Goal: Task Accomplishment & Management: Use online tool/utility

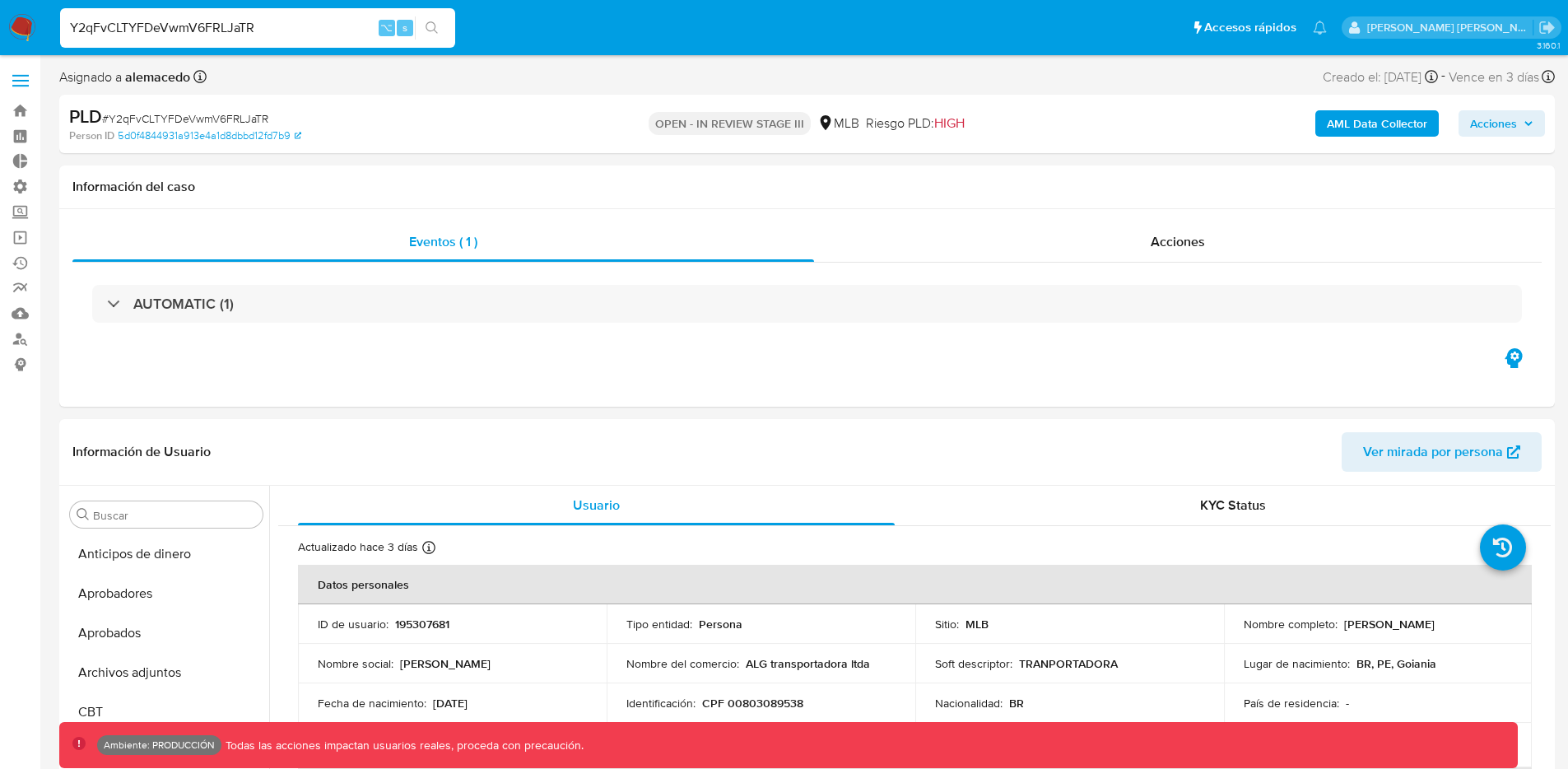
select select "10"
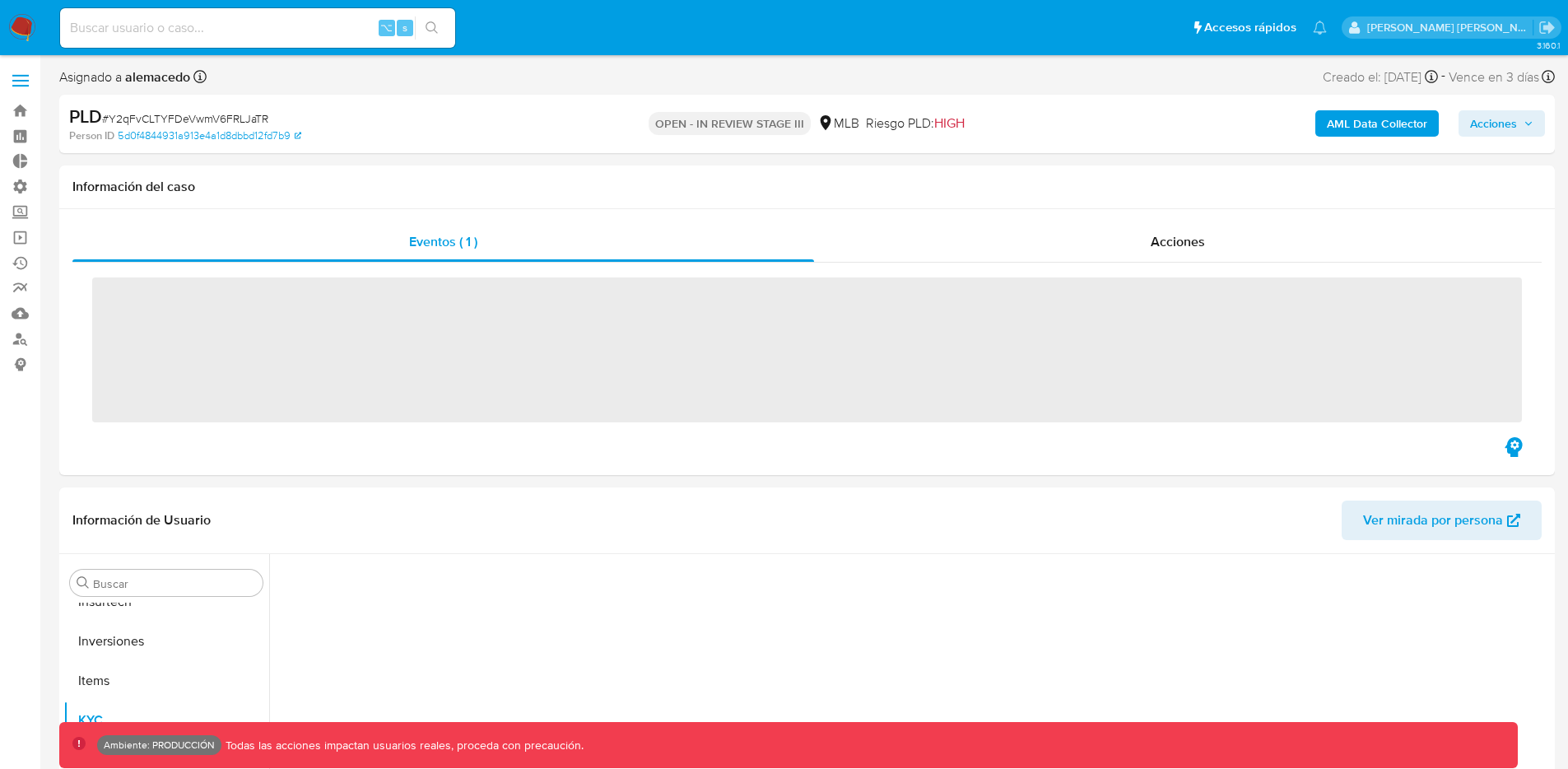
scroll to position [853, 0]
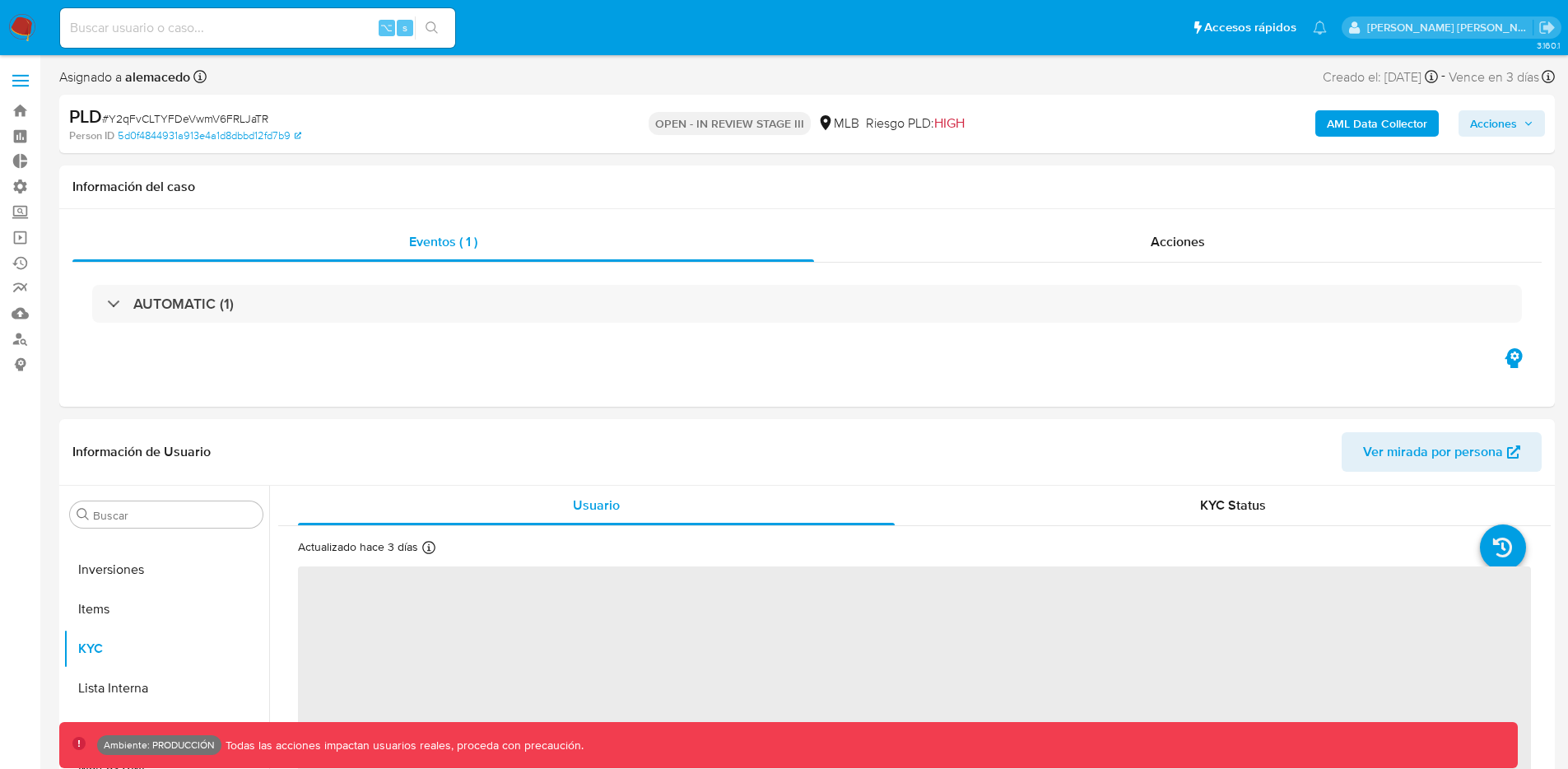
select select "10"
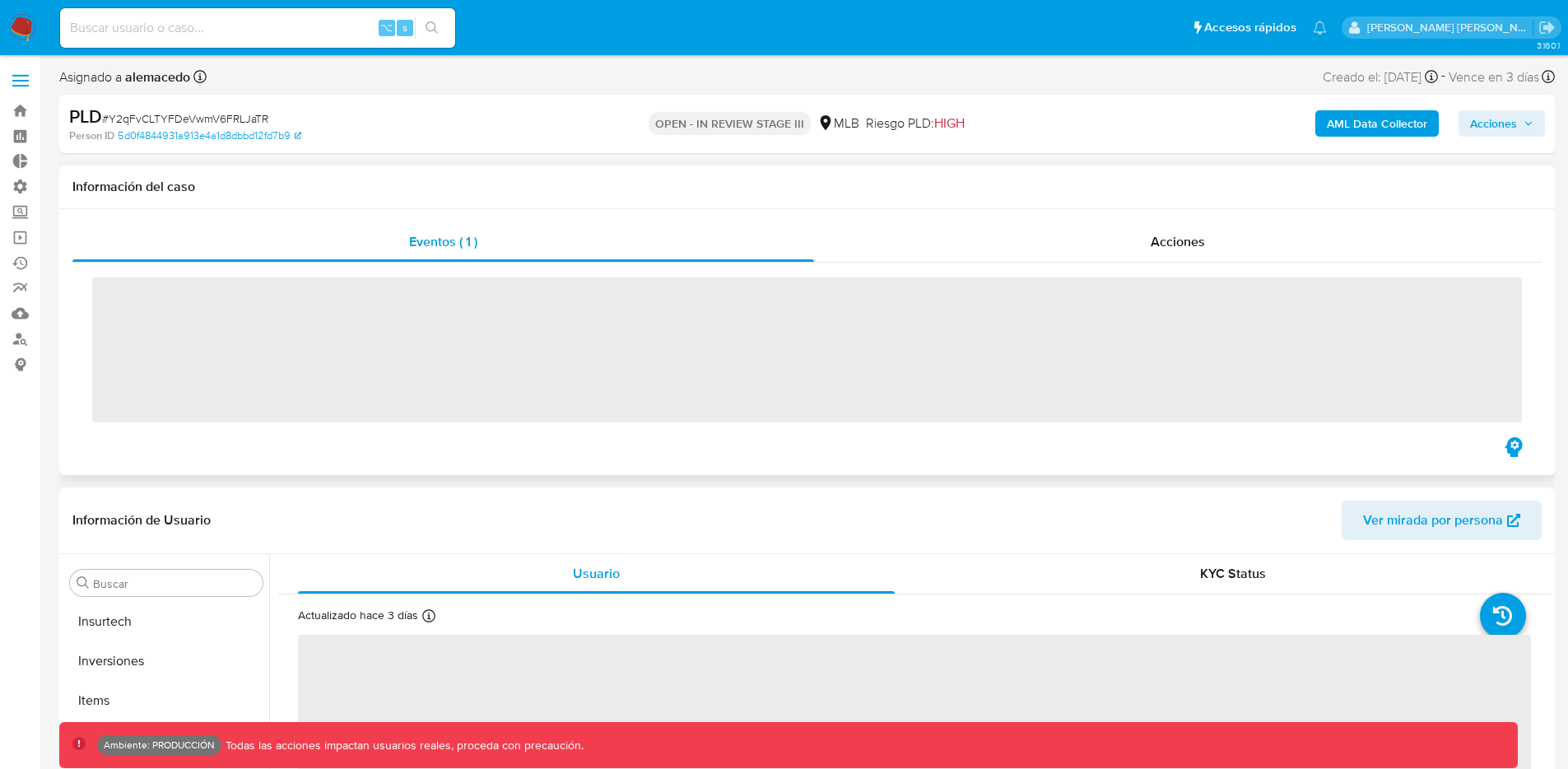
scroll to position [853, 0]
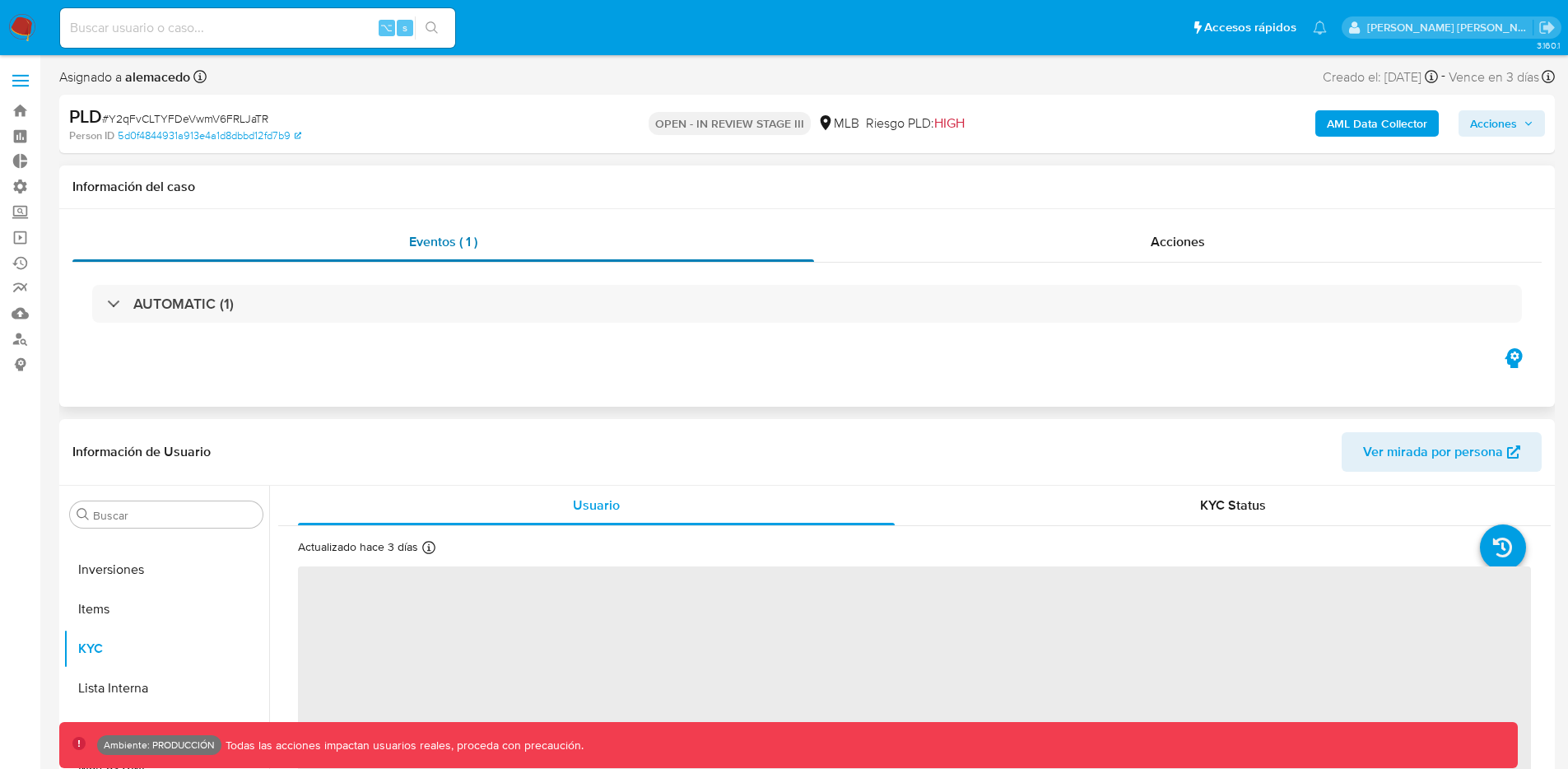
select select "10"
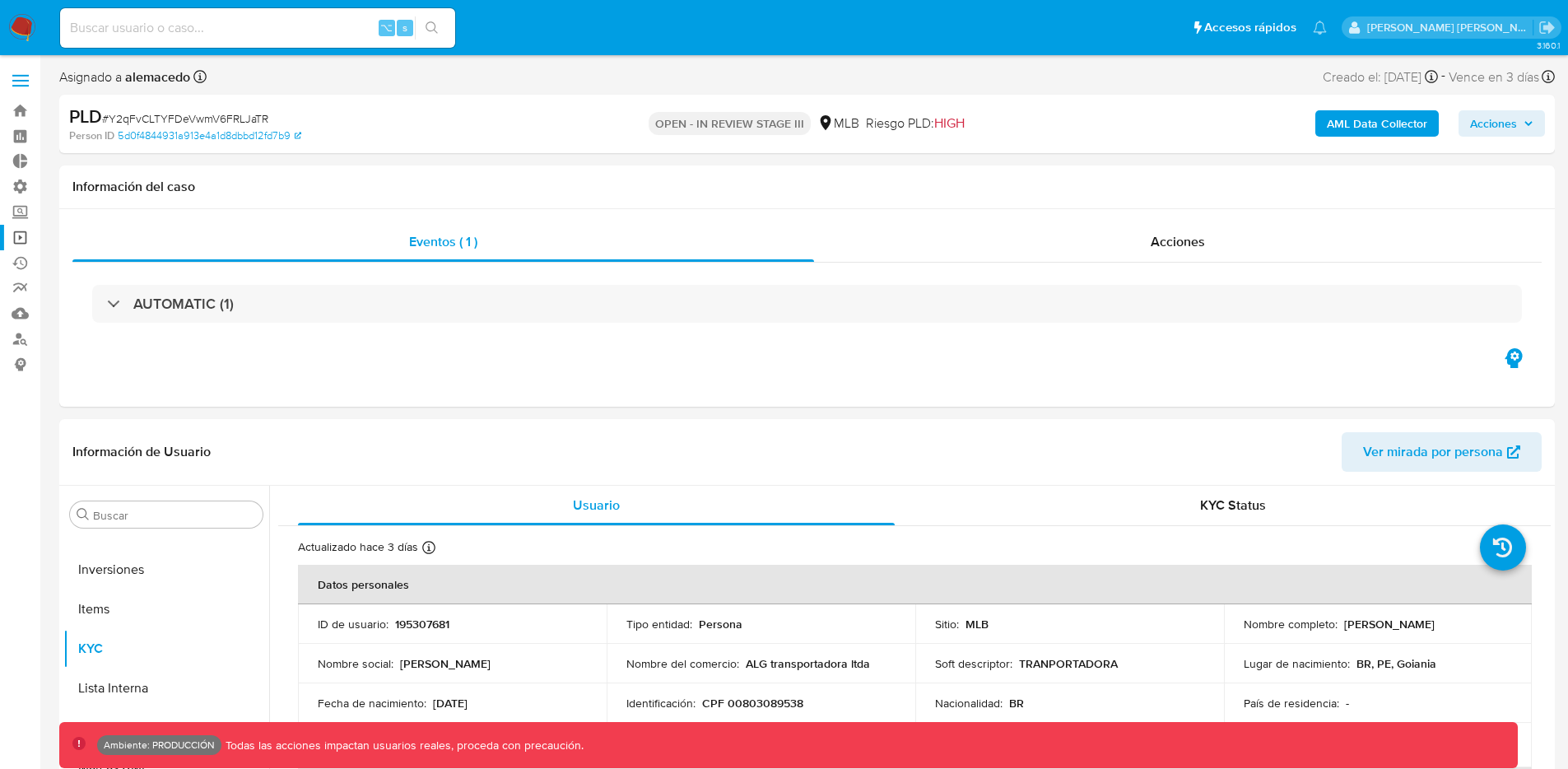
click at [23, 237] on link "Operaciones masivas" at bounding box center [98, 238] width 196 height 26
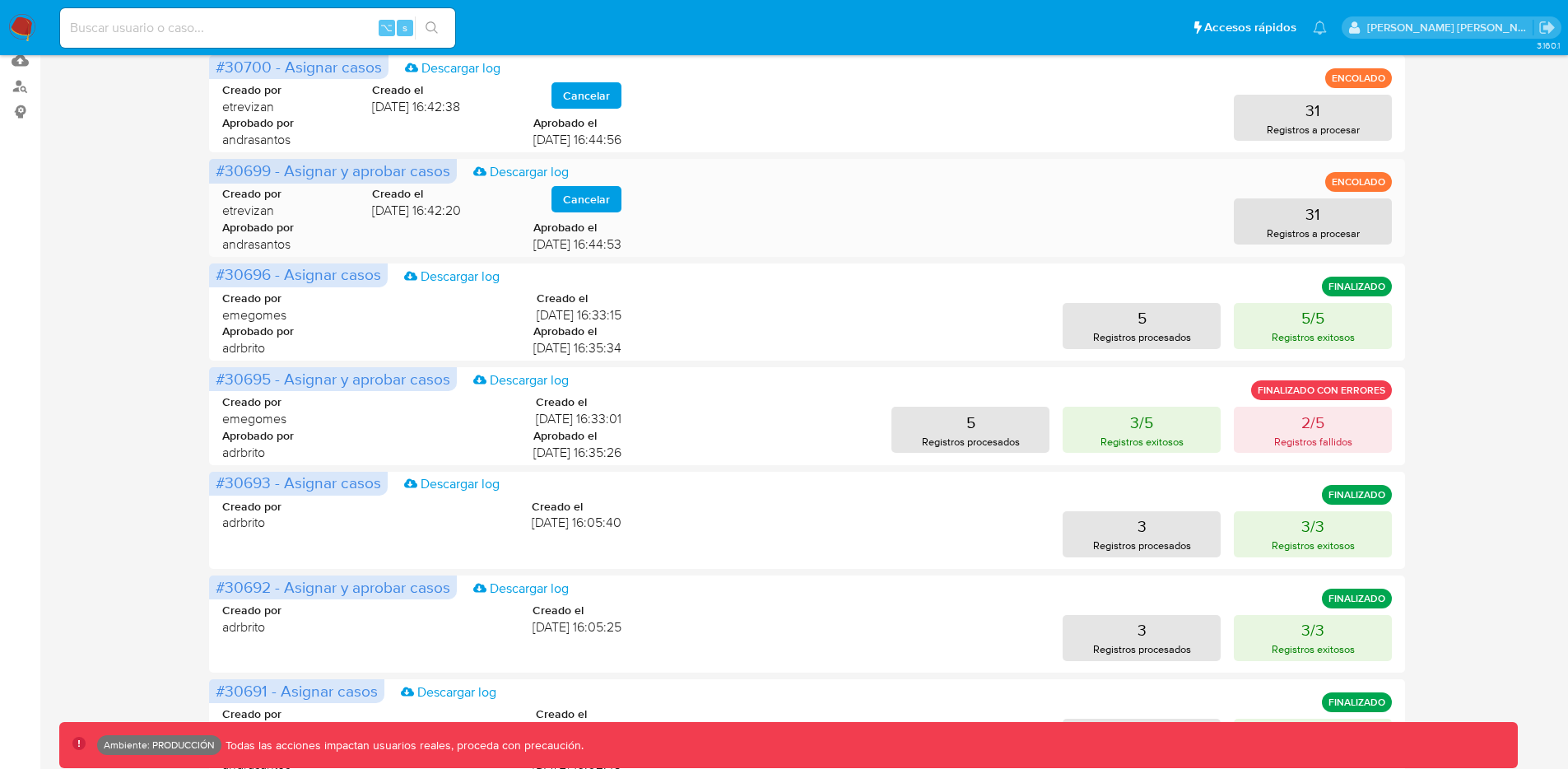
scroll to position [254, 0]
click at [1334, 336] on p "Registros exitosos" at bounding box center [1313, 337] width 83 height 16
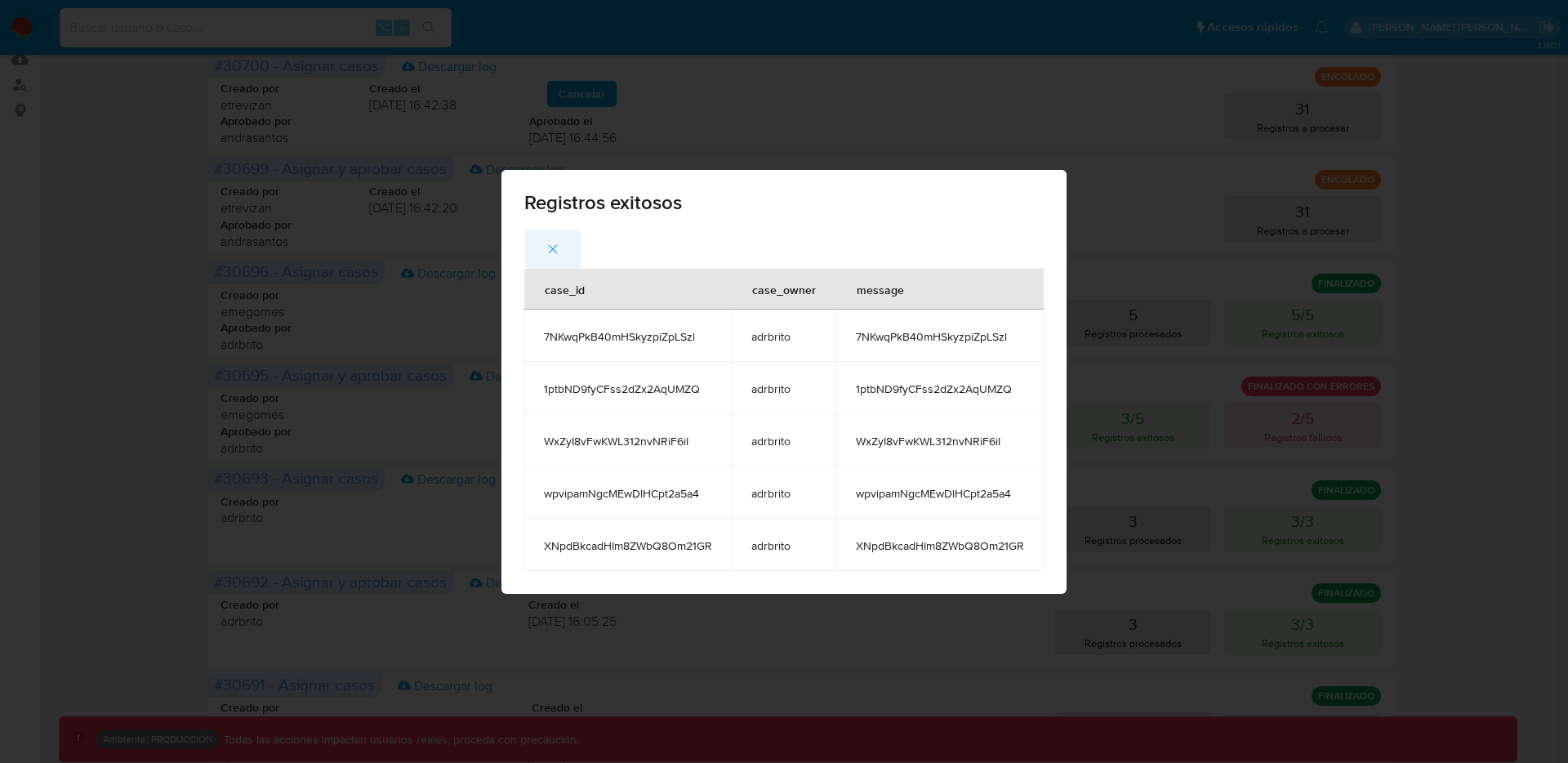
click at [552, 245] on icon "button" at bounding box center [552, 249] width 15 height 15
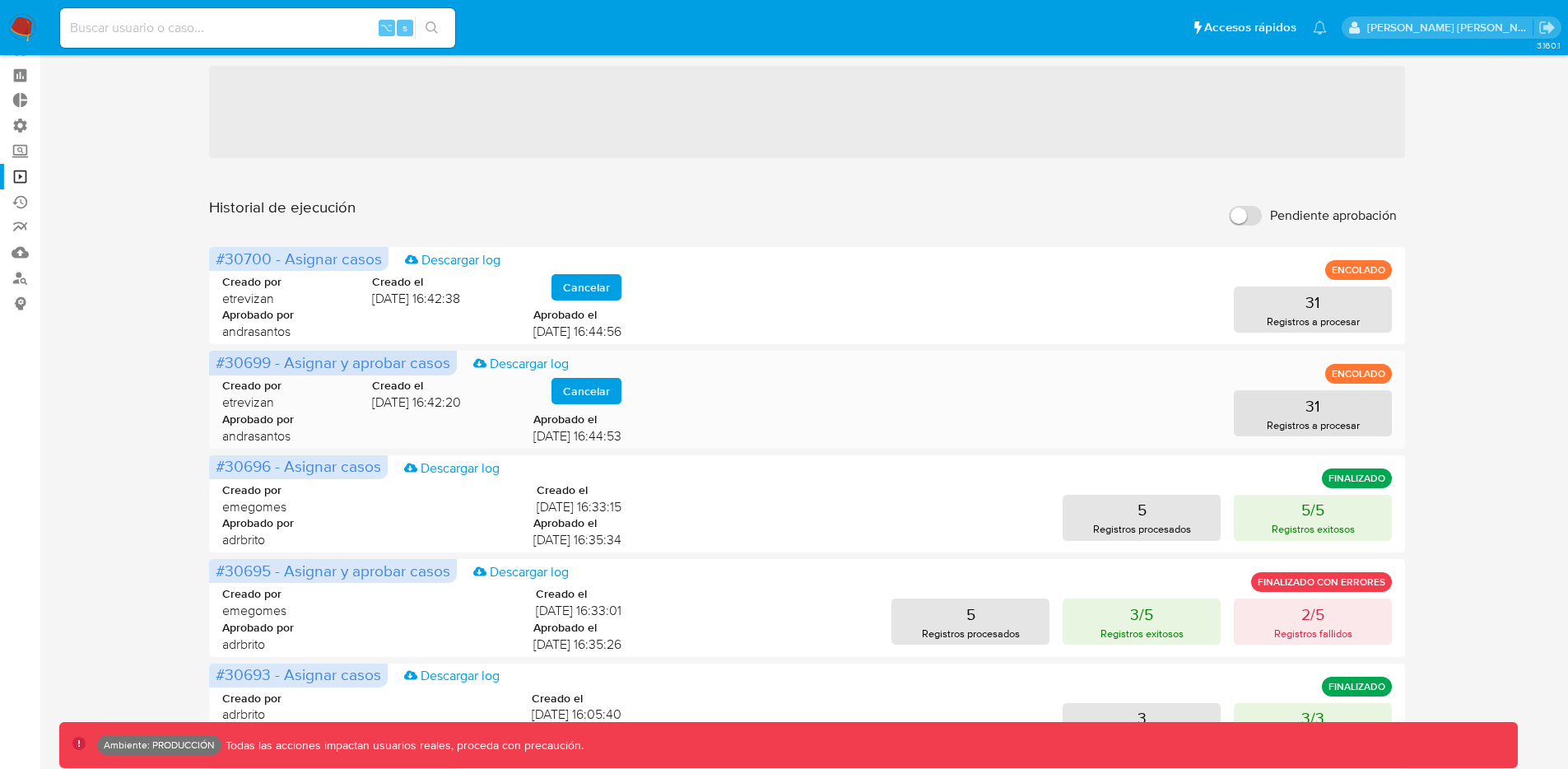
scroll to position [58, 0]
